Goal: Find specific page/section: Find specific page/section

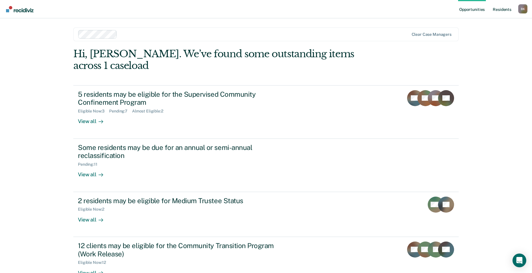
click at [501, 12] on link "Resident s" at bounding box center [502, 9] width 21 height 18
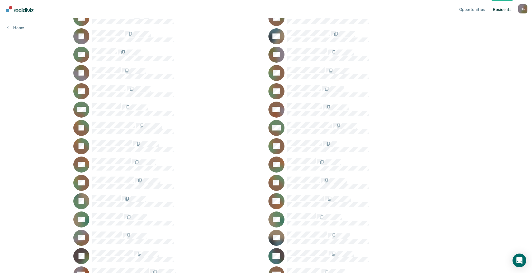
scroll to position [115, 0]
